Goal: Information Seeking & Learning: Learn about a topic

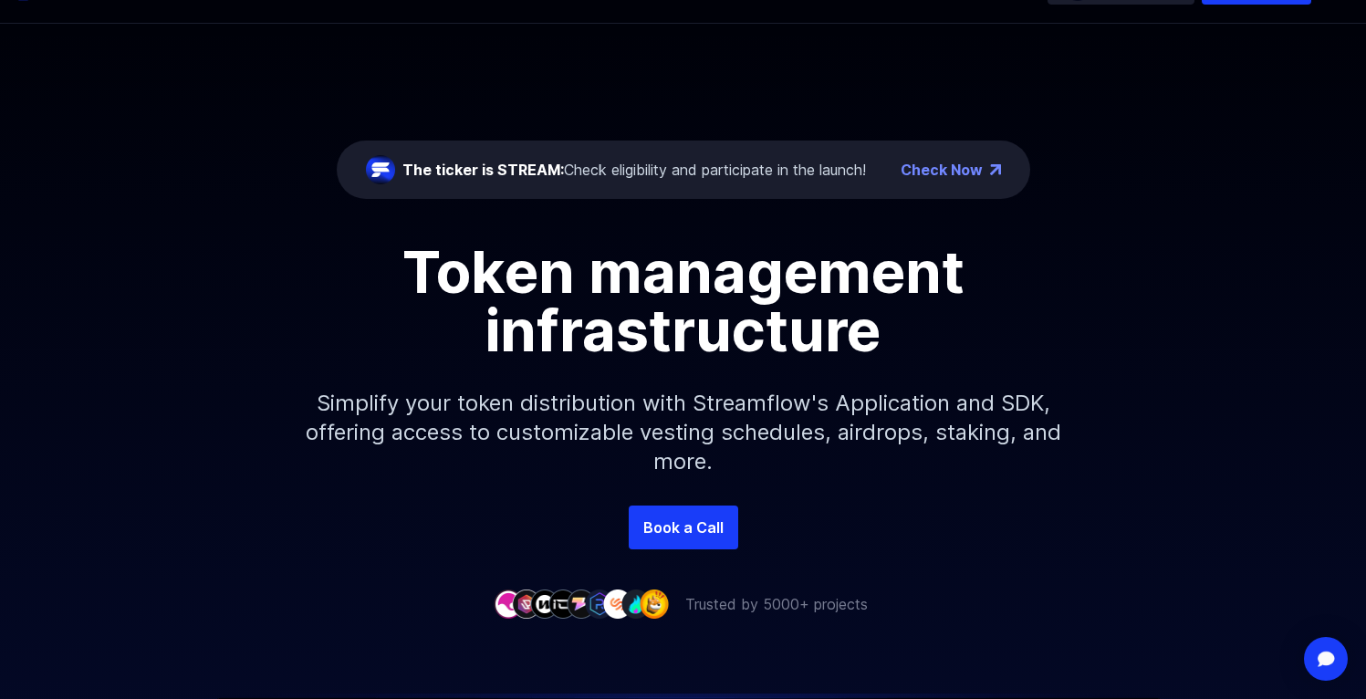
scroll to position [185, 0]
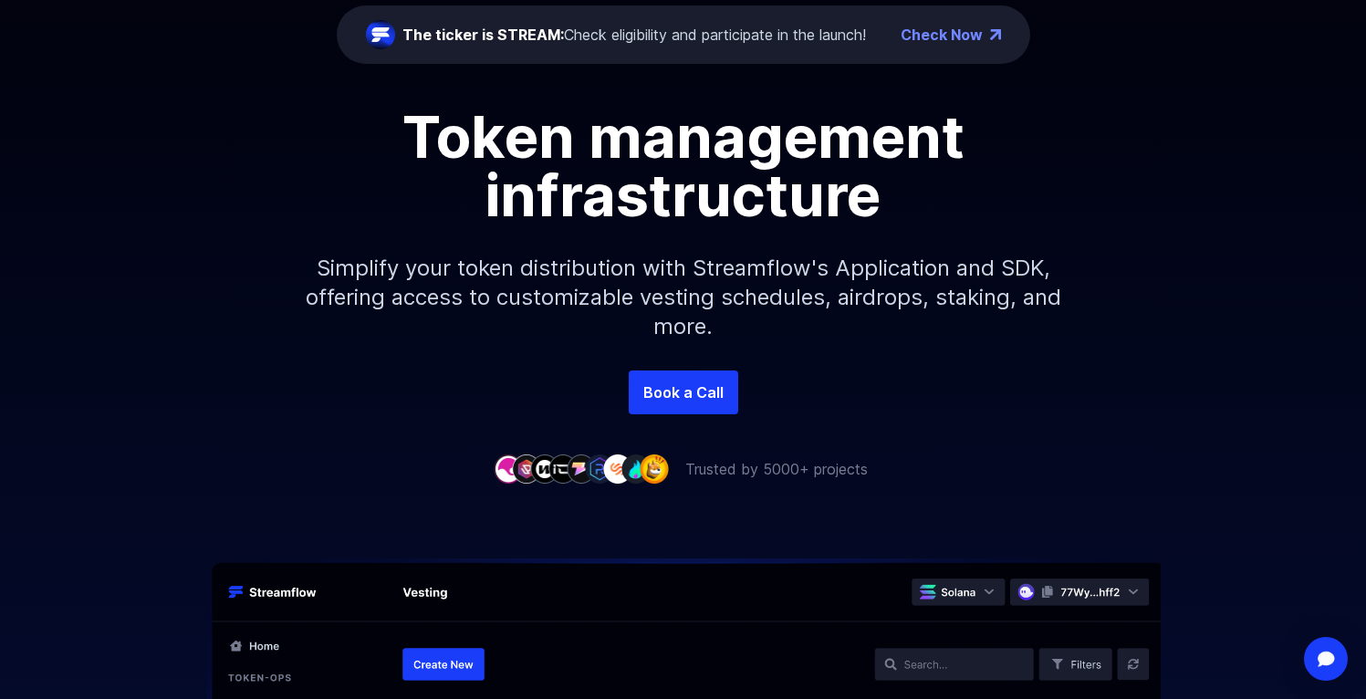
click at [738, 471] on p "Trusted by 5000+ projects" at bounding box center [776, 469] width 182 height 22
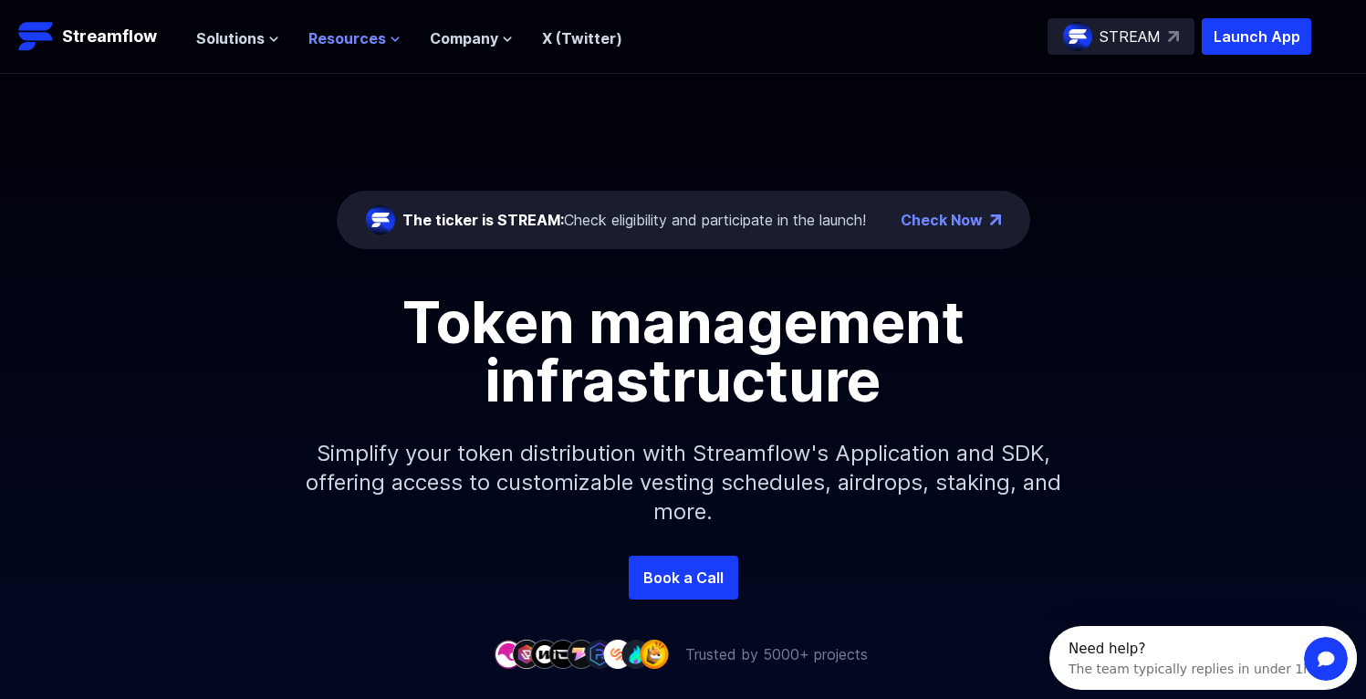
scroll to position [0, 0]
click at [357, 36] on span "Resources" at bounding box center [347, 38] width 78 height 22
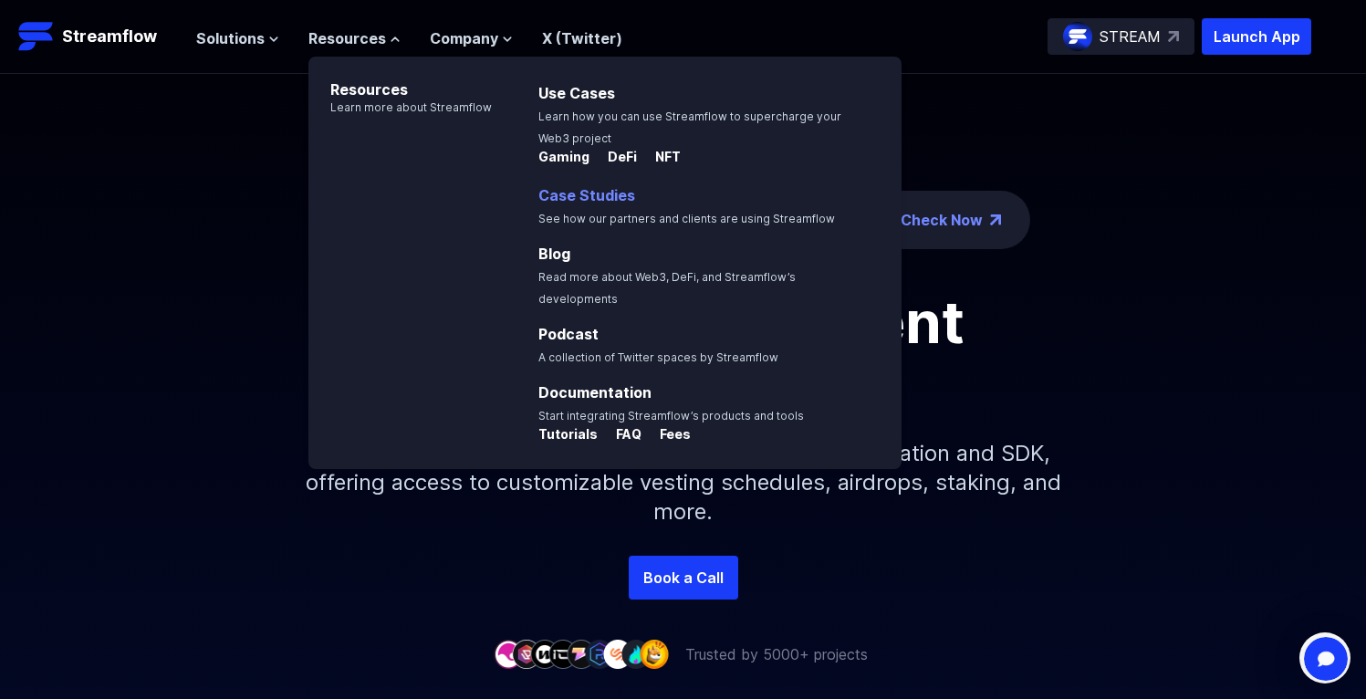
click at [764, 201] on p "Case Studies See how our partners and clients are using Streamflow" at bounding box center [699, 206] width 344 height 44
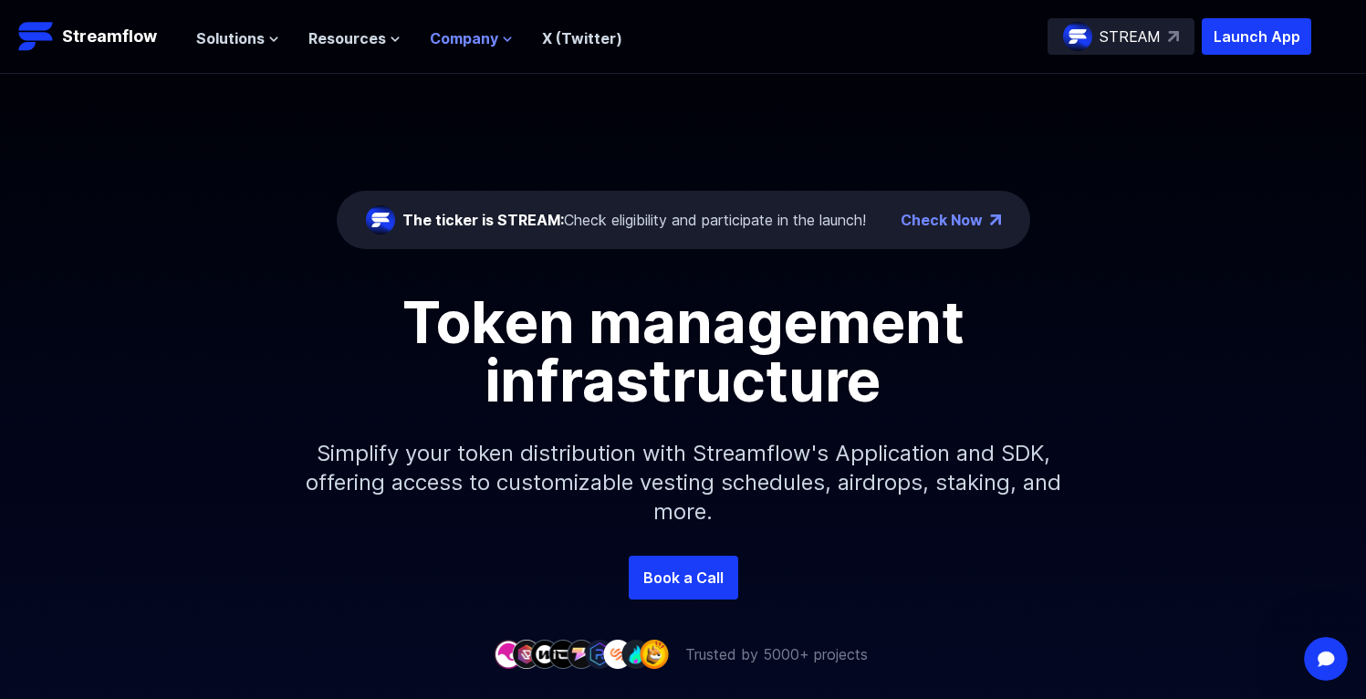
click at [436, 33] on span "Company" at bounding box center [464, 38] width 68 height 22
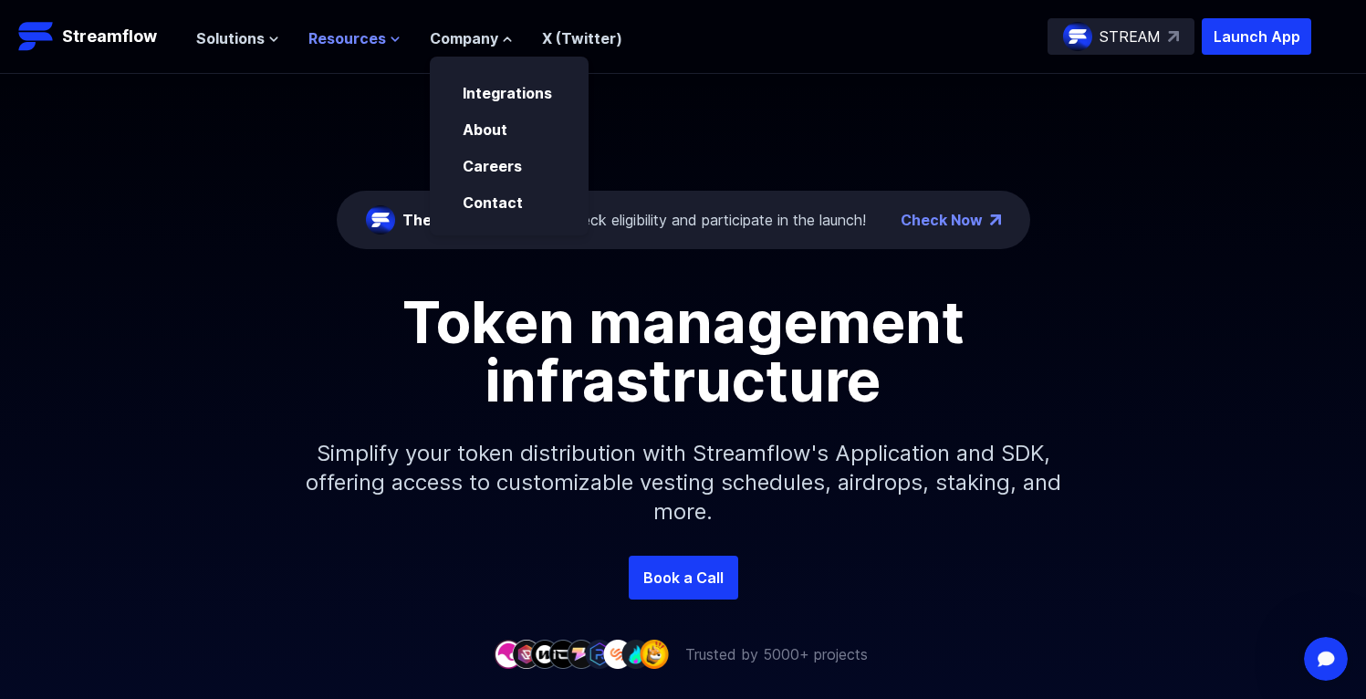
click at [363, 45] on span "Resources" at bounding box center [347, 38] width 78 height 22
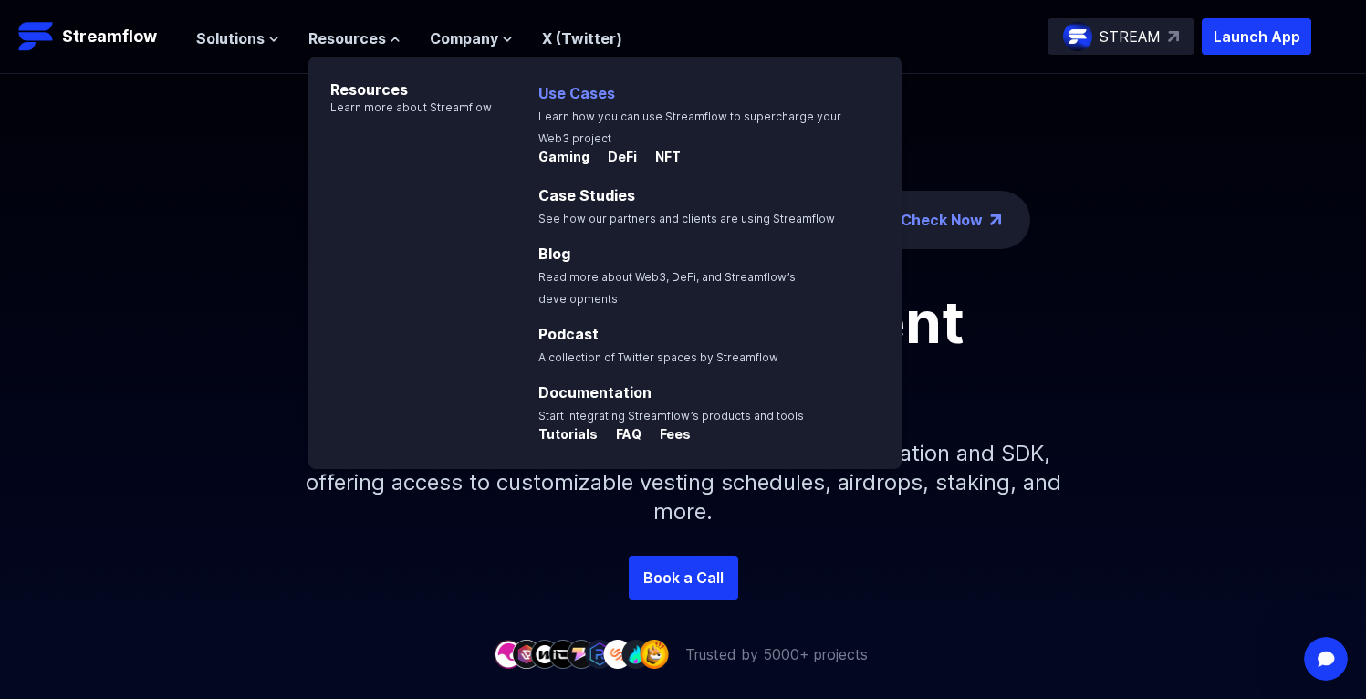
click at [557, 103] on p "Use Cases Learn how you can use Streamflow to supercharge your Web3 project" at bounding box center [713, 109] width 373 height 77
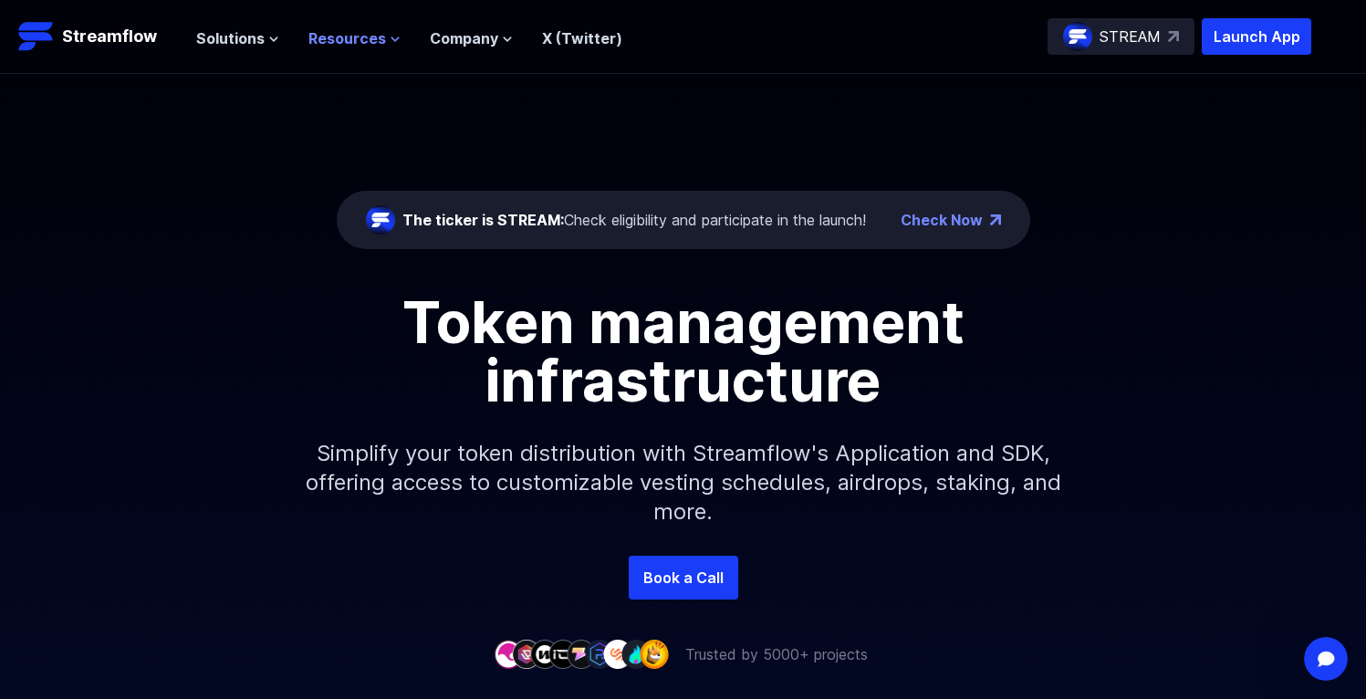
click at [349, 40] on span "Resources" at bounding box center [347, 38] width 78 height 22
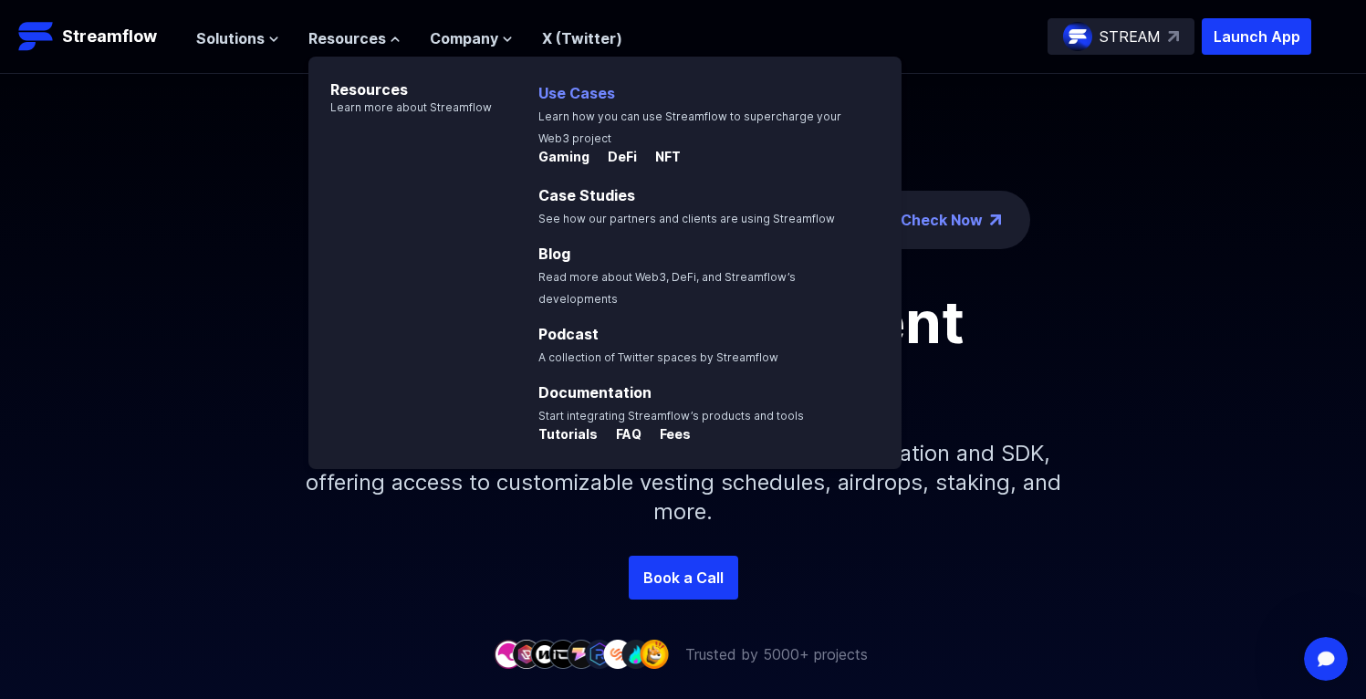
click at [578, 89] on link "Use Cases" at bounding box center [576, 93] width 77 height 18
click at [578, 89] on div "The ticker is STREAM: Check eligibility and participate in the launch! Check No…" at bounding box center [683, 315] width 1366 height 482
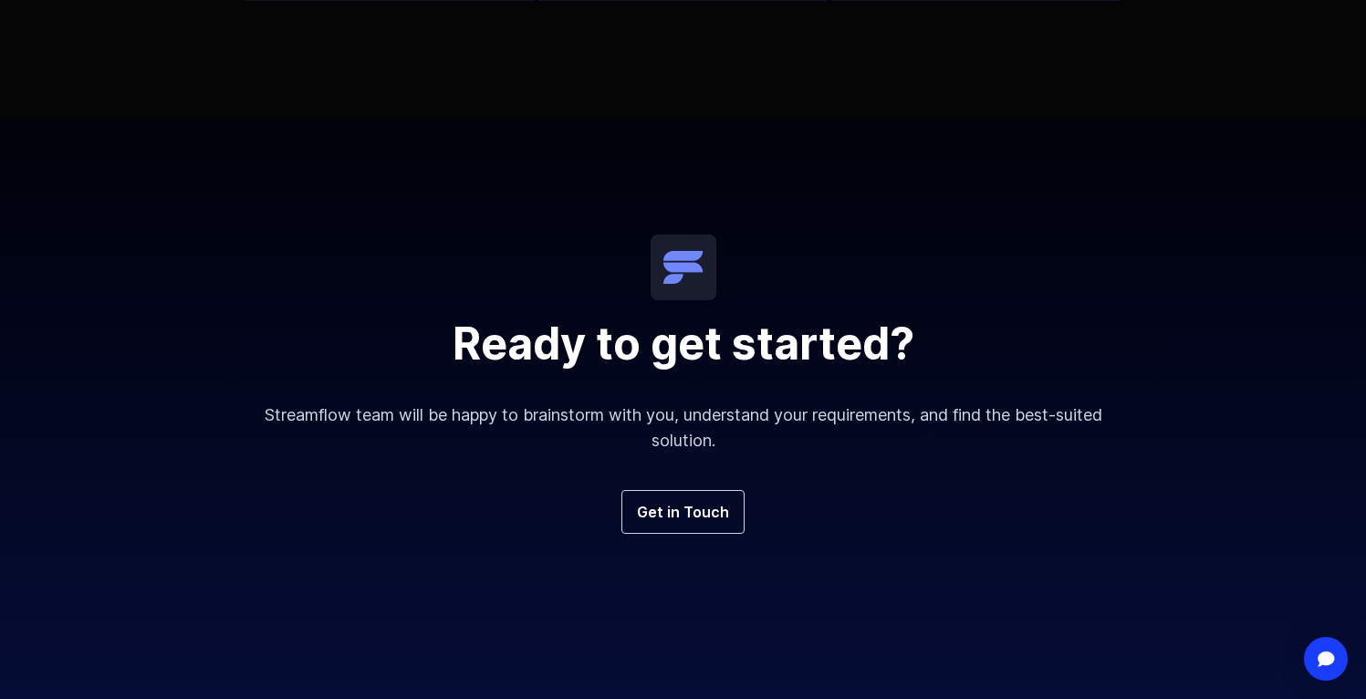
scroll to position [3639, 0]
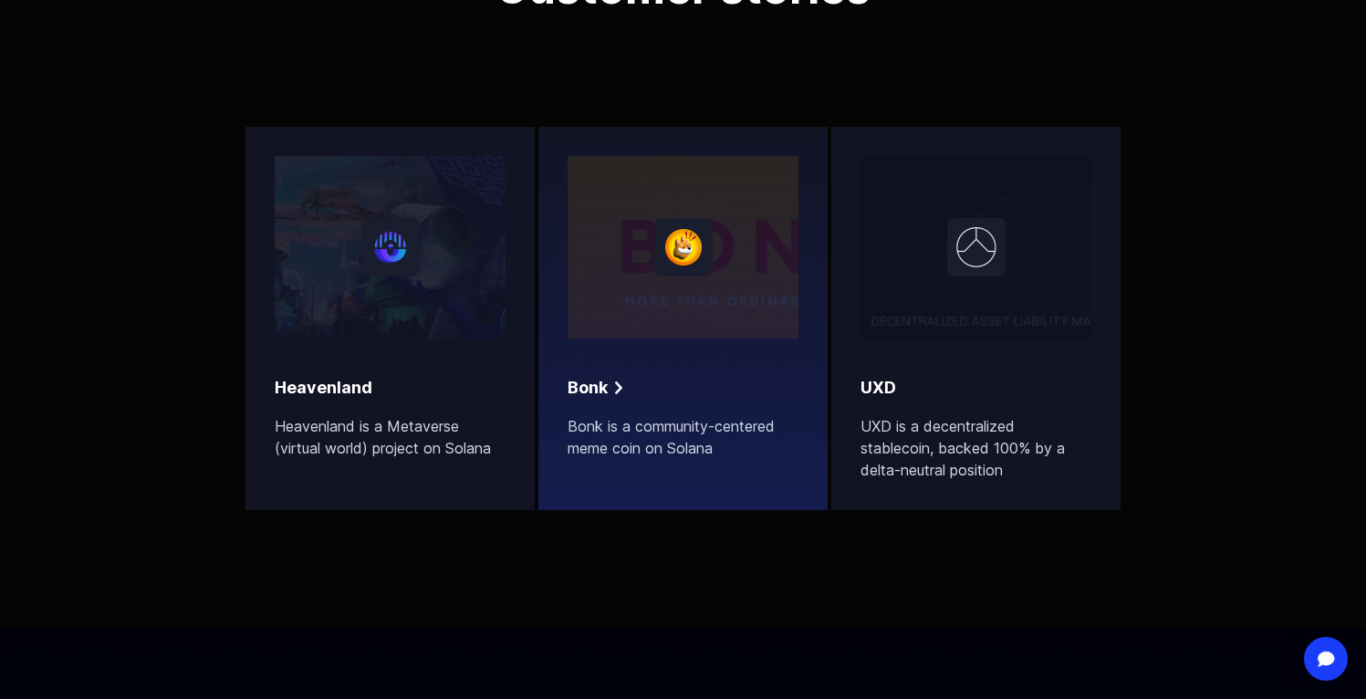
click at [627, 429] on p "Bonk is a community-centered meme coin on Solana" at bounding box center [683, 437] width 231 height 44
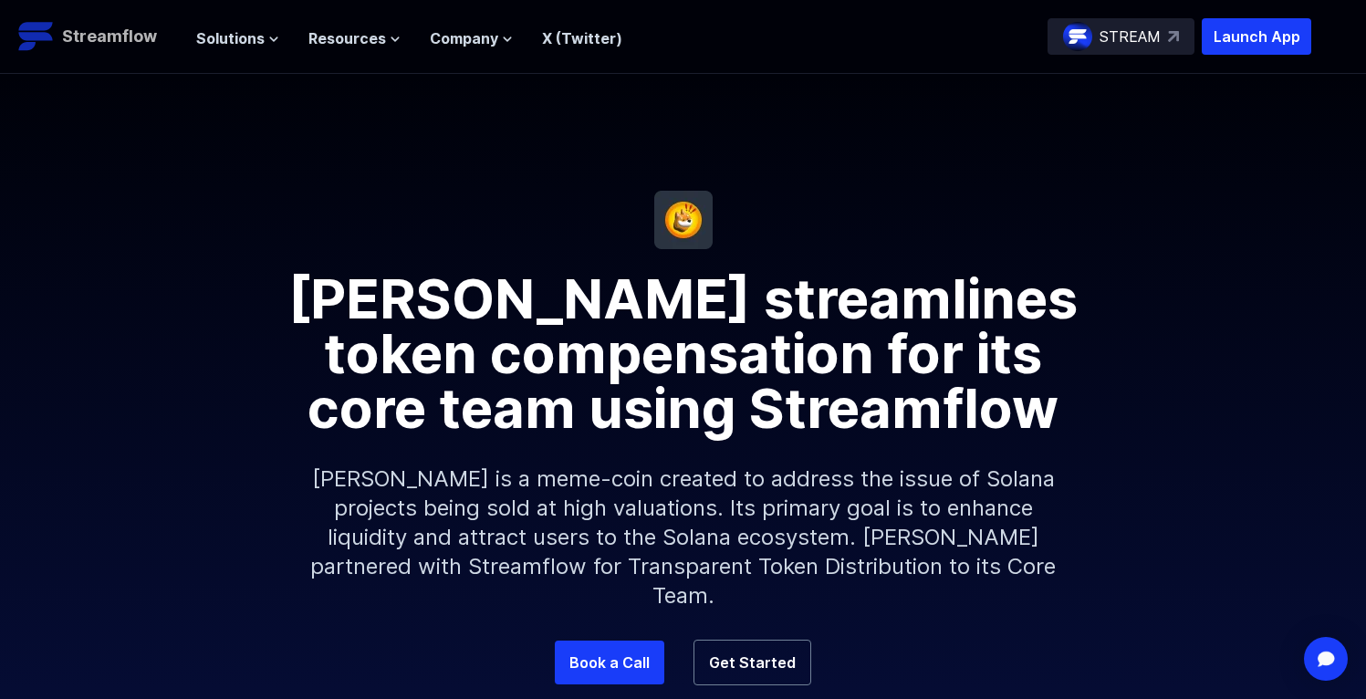
click at [140, 41] on p "Streamflow" at bounding box center [109, 37] width 95 height 26
